Goal: Transaction & Acquisition: Purchase product/service

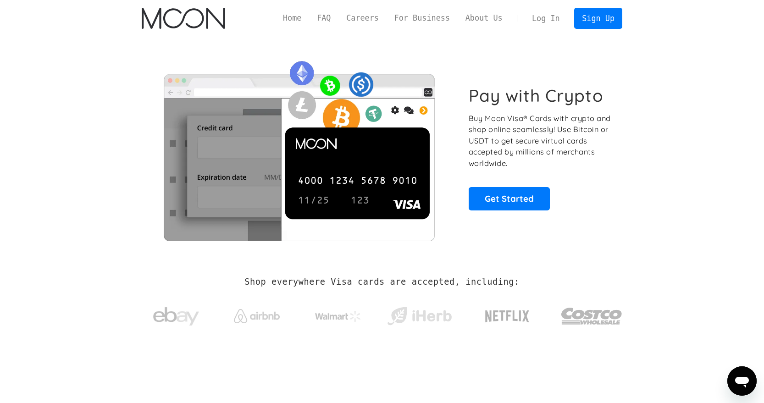
click at [550, 21] on link "Log In" at bounding box center [545, 18] width 43 height 20
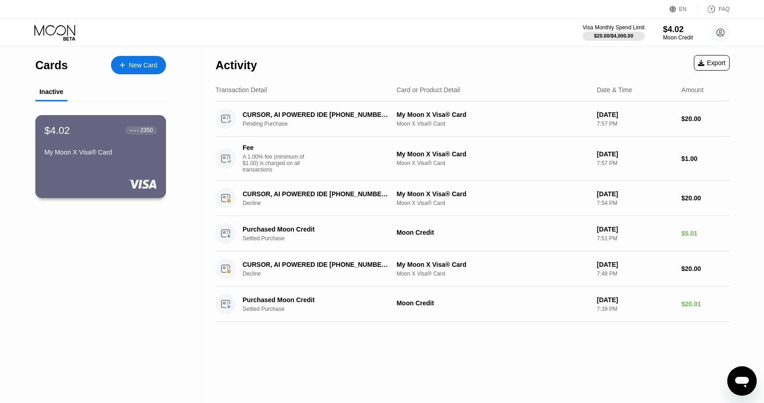
click at [70, 129] on div "$4.02" at bounding box center [57, 130] width 26 height 12
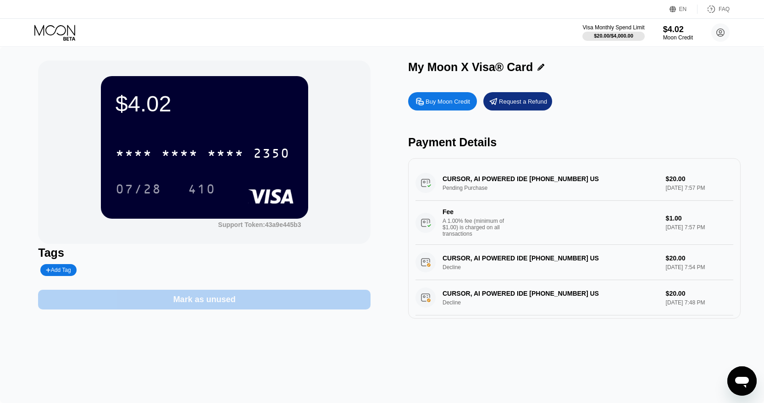
click at [172, 305] on div "Mark as unused" at bounding box center [204, 300] width 332 height 20
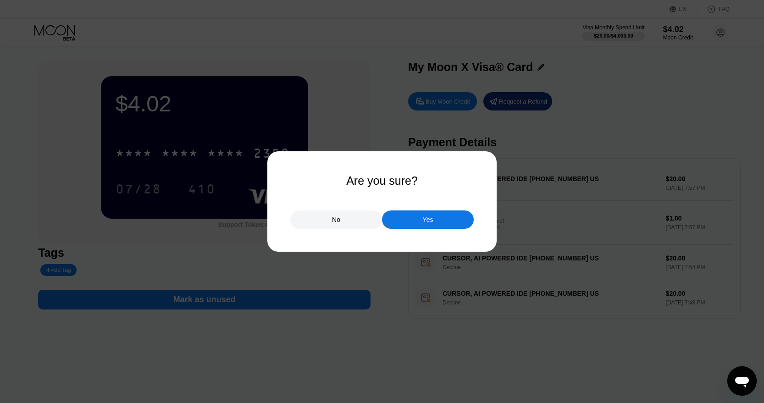
click at [448, 220] on div "Yes" at bounding box center [428, 220] width 92 height 18
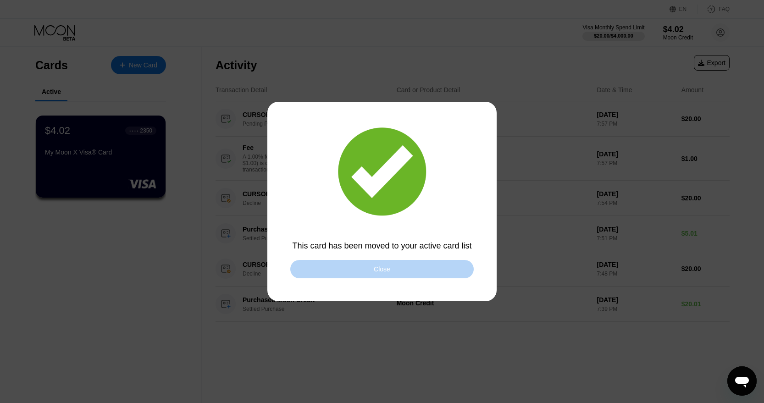
click at [385, 271] on div "Close" at bounding box center [382, 269] width 17 height 7
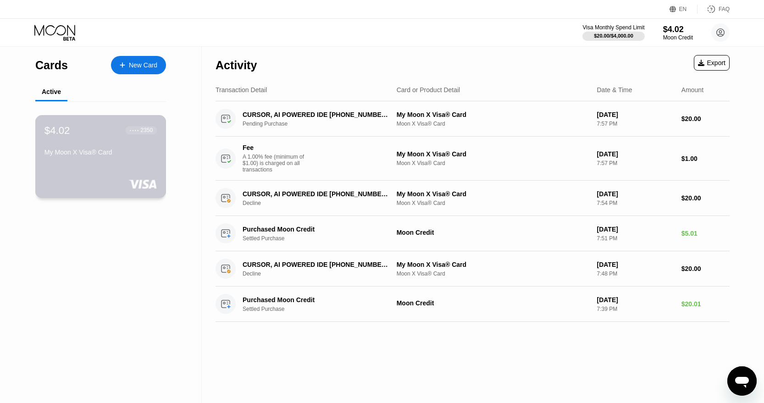
click at [111, 156] on div "My Moon X Visa® Card" at bounding box center [100, 154] width 112 height 11
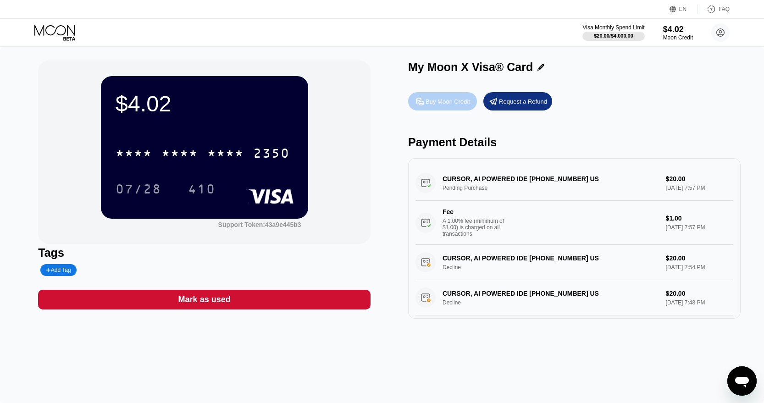
click at [426, 101] on div "Buy Moon Credit" at bounding box center [448, 102] width 44 height 8
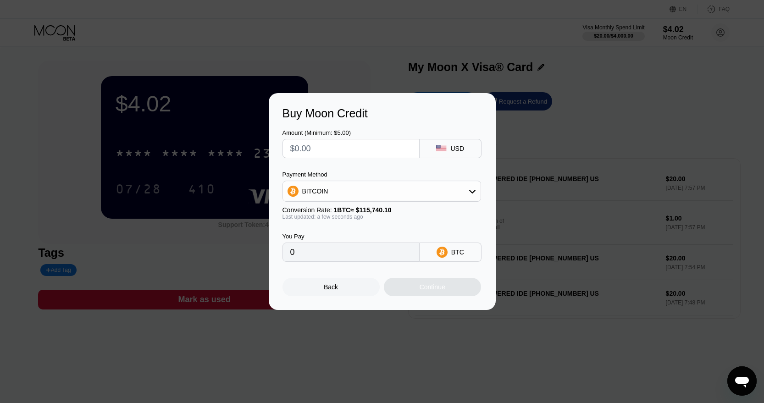
click at [366, 151] on input "text" at bounding box center [351, 148] width 122 height 18
type input "$2"
type input "0.00001729"
type input "$26"
type input "0.00022465"
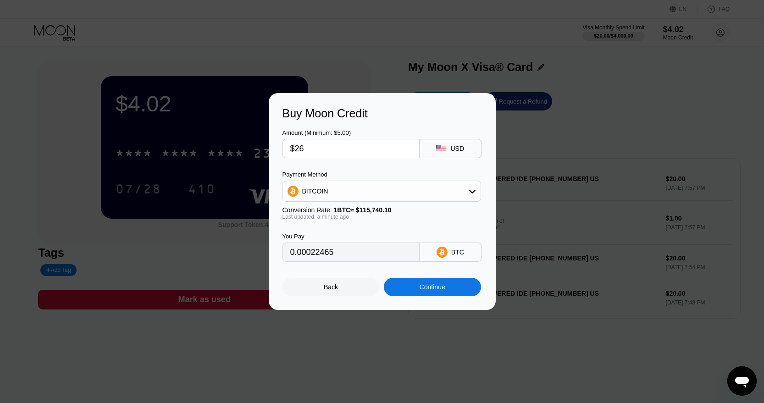
type input "$26"
click at [356, 195] on div "BITCOIN" at bounding box center [382, 191] width 198 height 18
click at [330, 234] on span "USDT on TRON" at bounding box center [328, 236] width 46 height 7
type input "26.26"
click at [417, 284] on div "Continue" at bounding box center [432, 287] width 97 height 18
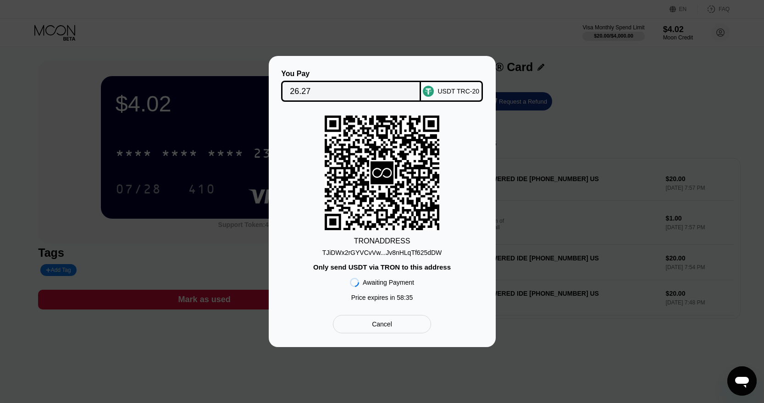
click at [377, 253] on div "TJiDWx2rGYVCvVw...Jv8nHLqTf625dDW" at bounding box center [382, 252] width 120 height 7
click at [417, 253] on div "TJiDWx2rGYVCvVw...Jv8nHLqTf625dDW" at bounding box center [382, 252] width 120 height 7
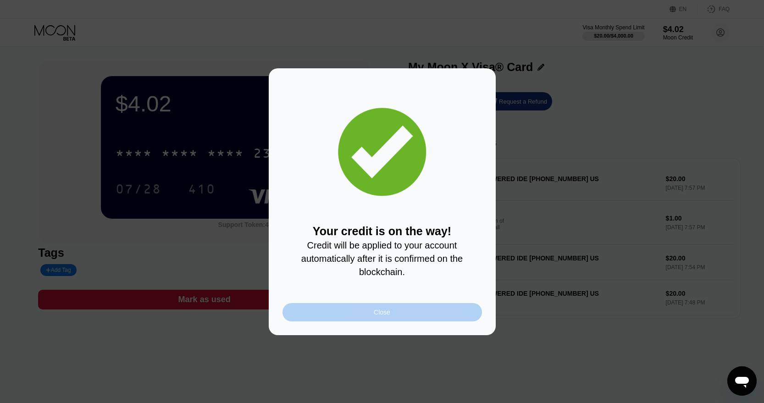
click at [417, 311] on div "Close" at bounding box center [382, 312] width 199 height 18
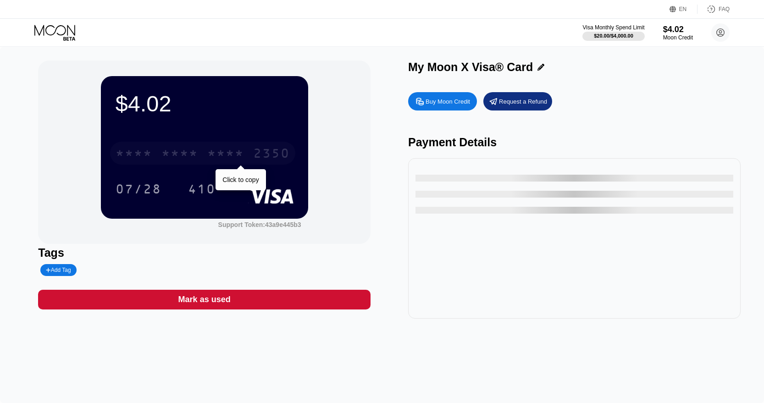
click at [202, 148] on div "* * * * * * * * * * * * 2350" at bounding box center [202, 153] width 185 height 23
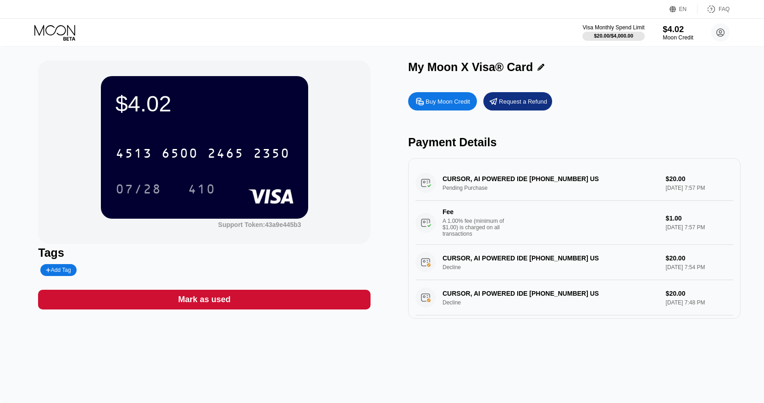
click at [673, 35] on div "Moon Credit" at bounding box center [678, 37] width 31 height 6
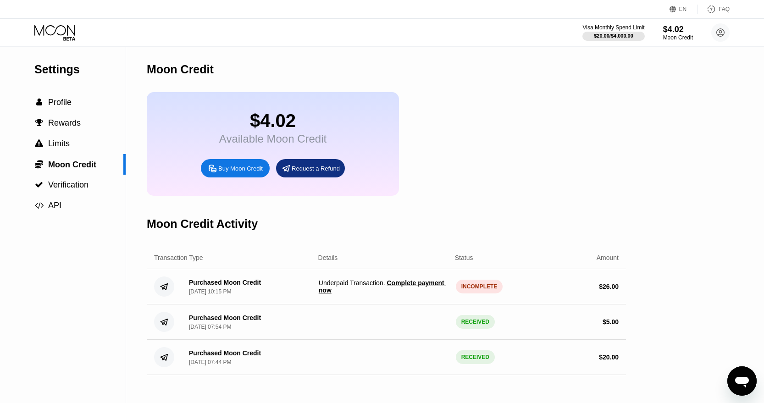
click at [412, 286] on span "Complete payment now" at bounding box center [382, 286] width 127 height 15
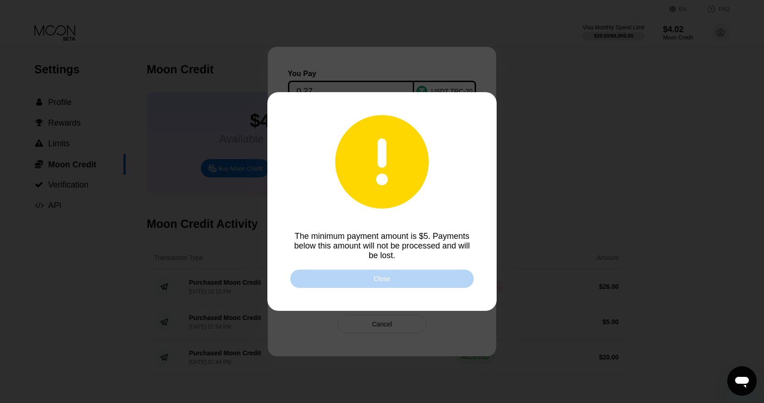
click at [388, 283] on div "Close" at bounding box center [381, 279] width 183 height 18
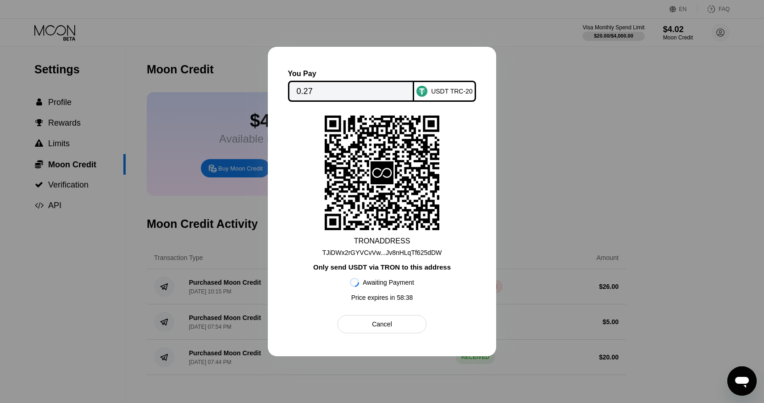
click at [393, 252] on div "TJiDWx2rGYVCvVw...Jv8nHLqTf625dDW" at bounding box center [382, 252] width 120 height 7
click at [544, 133] on div at bounding box center [382, 201] width 764 height 403
click at [433, 94] on div "USDT TRC-20" at bounding box center [452, 91] width 42 height 7
drag, startPoint x: 393, startPoint y: 192, endPoint x: 419, endPoint y: 191, distance: 25.2
click at [419, 191] on icon at bounding box center [382, 173] width 115 height 115
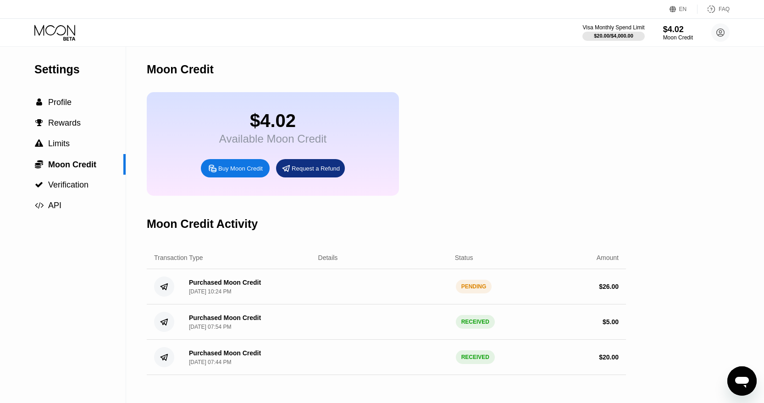
click at [473, 289] on div "PENDING" at bounding box center [474, 287] width 36 height 14
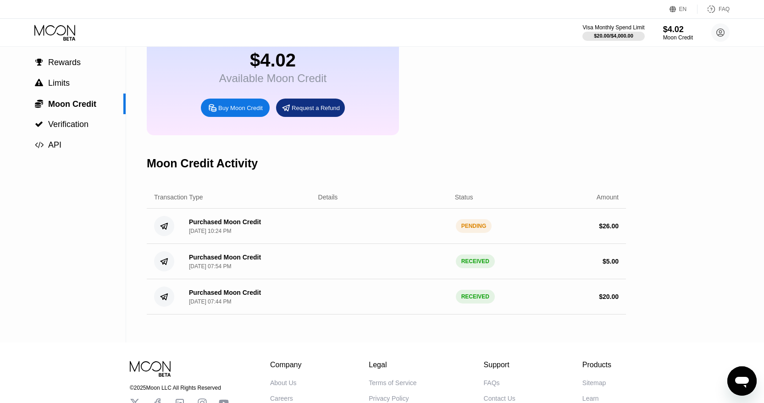
scroll to position [135, 0]
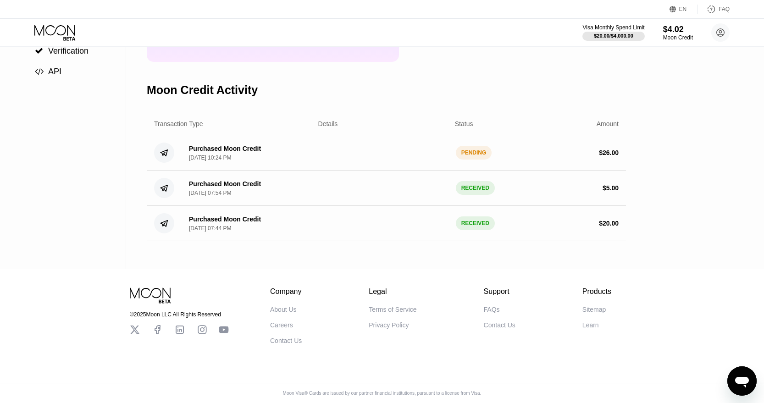
click at [130, 334] on icon at bounding box center [135, 330] width 10 height 10
click at [132, 334] on icon at bounding box center [135, 330] width 10 height 10
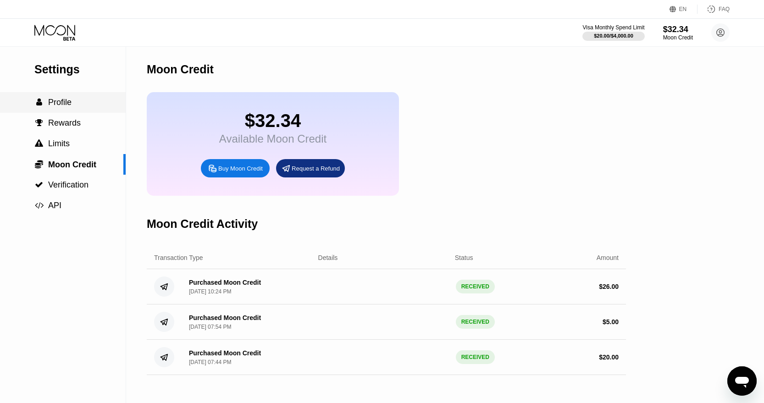
click at [60, 106] on span "Profile" at bounding box center [59, 102] width 23 height 9
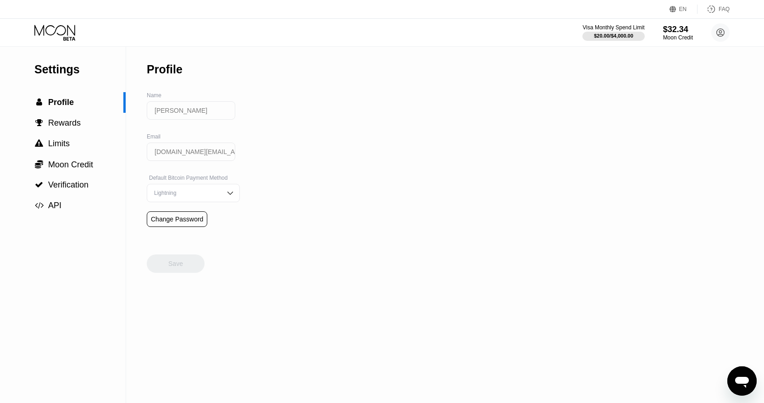
click at [66, 34] on icon at bounding box center [55, 33] width 43 height 16
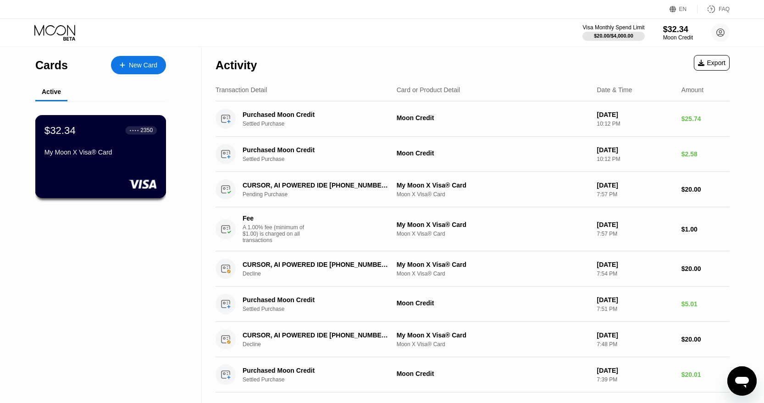
click at [122, 168] on div "$32.34 ● ● ● ● 2350 My Moon X Visa® Card" at bounding box center [100, 156] width 131 height 83
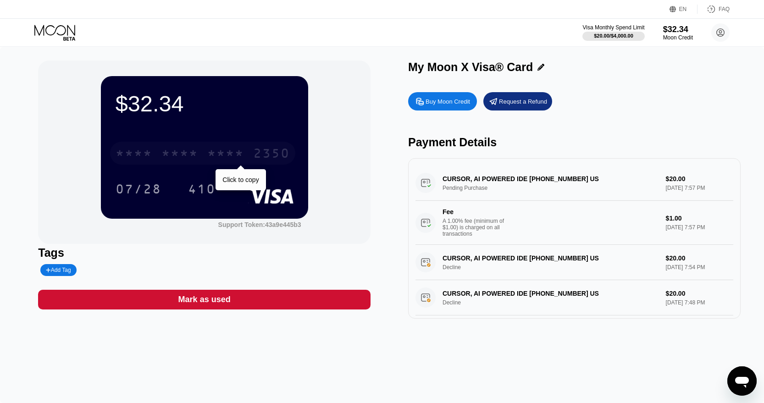
click at [172, 147] on div "* * * *" at bounding box center [179, 154] width 37 height 15
click at [130, 194] on div "07/28" at bounding box center [139, 190] width 46 height 15
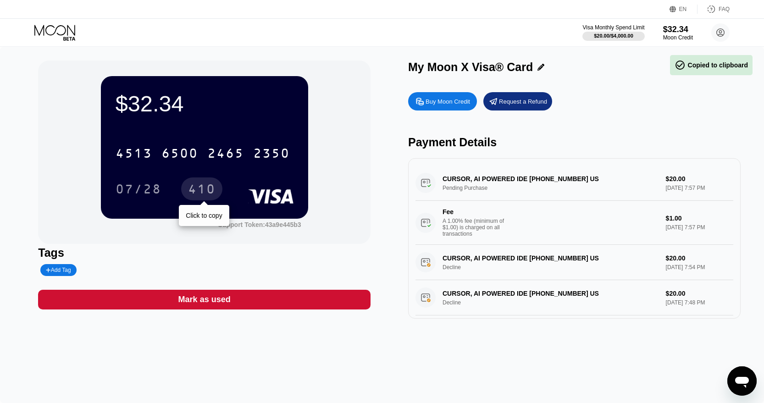
click at [215, 190] on div "410" at bounding box center [202, 190] width 28 height 15
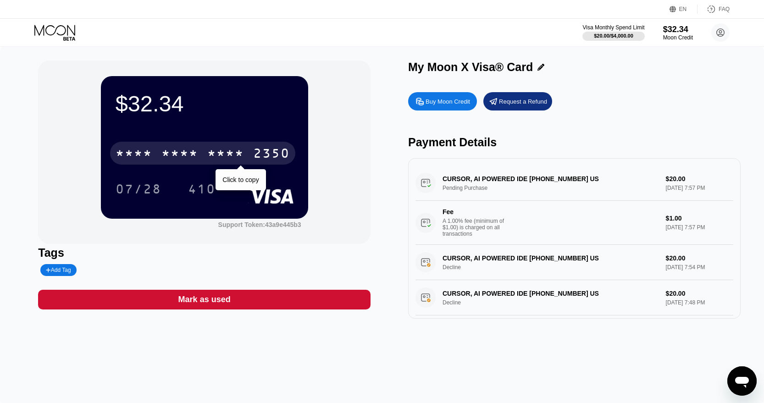
click at [196, 153] on div "* * * *" at bounding box center [179, 154] width 37 height 15
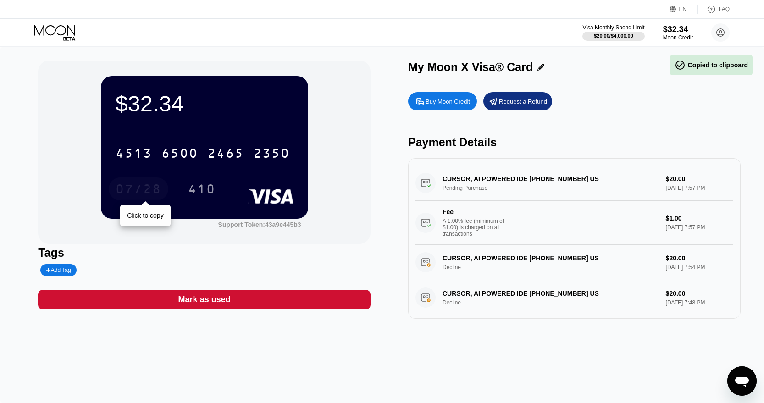
click at [138, 199] on div "07/28" at bounding box center [139, 188] width 60 height 23
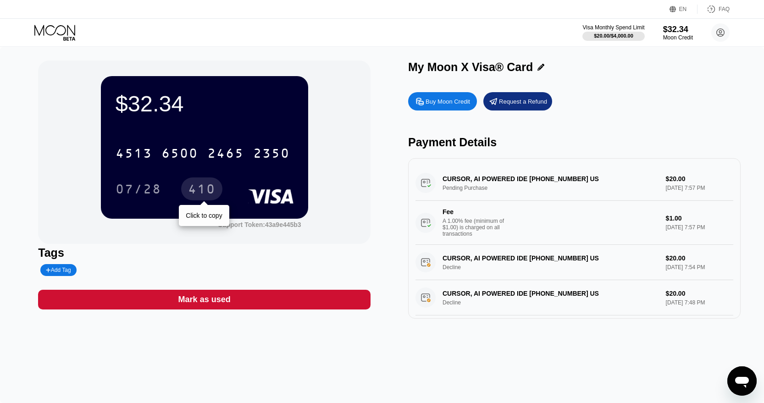
click at [202, 194] on div "410" at bounding box center [202, 190] width 28 height 15
